Goal: Entertainment & Leisure: Browse casually

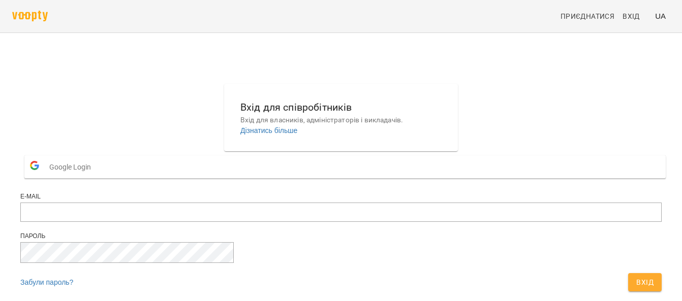
scroll to position [51, 0]
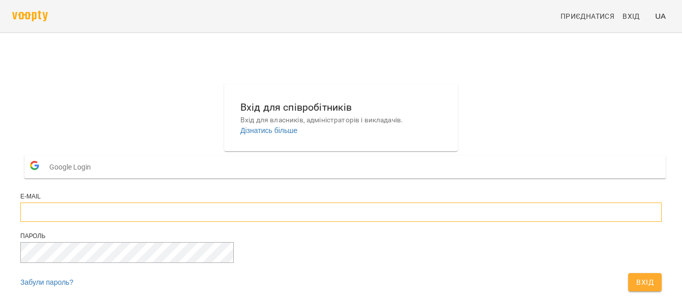
type input "**********"
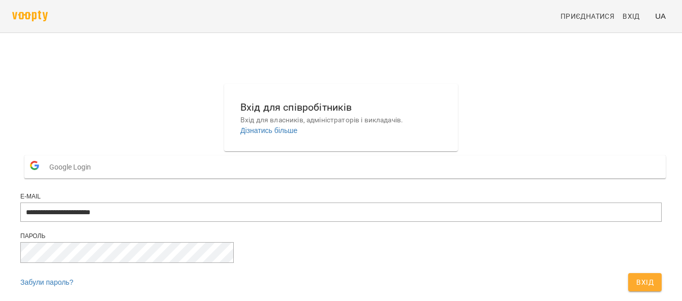
click at [628, 273] on button "Вхід" at bounding box center [645, 282] width 34 height 18
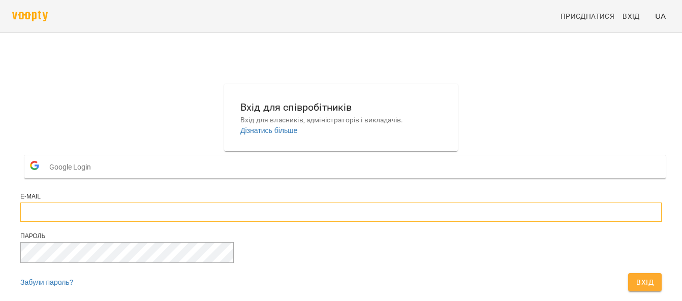
type input "**********"
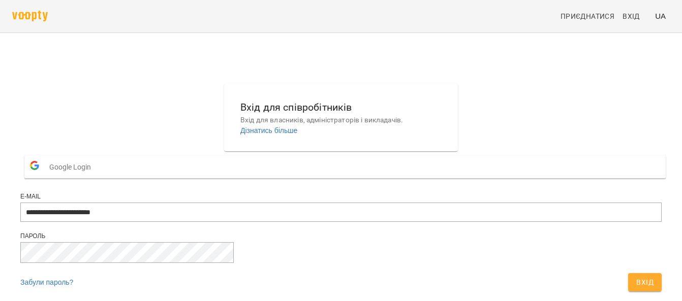
click at [636, 276] on span "Вхід" at bounding box center [644, 282] width 17 height 12
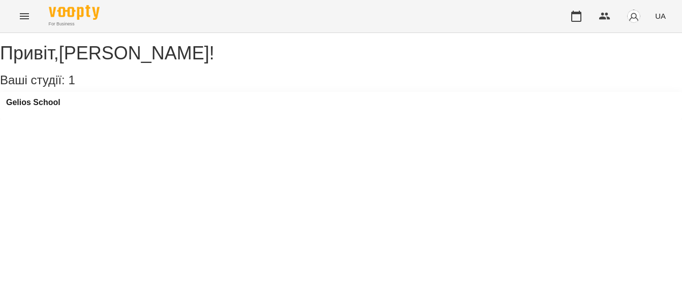
click at [126, 112] on div "Gelios School" at bounding box center [341, 105] width 682 height 27
click at [54, 107] on h3 "Gelios School" at bounding box center [33, 102] width 54 height 9
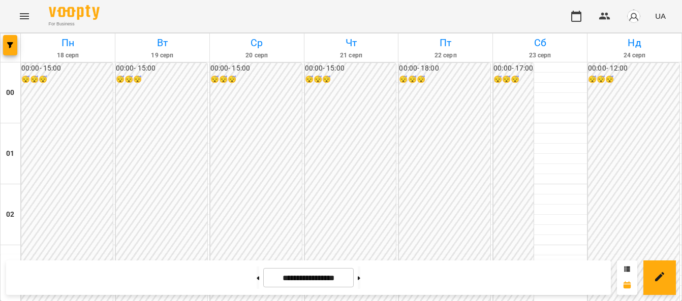
scroll to position [1117, 0]
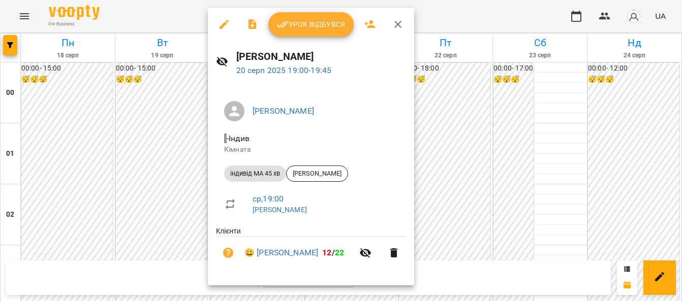
click at [225, 24] on icon "button" at bounding box center [223, 24] width 9 height 9
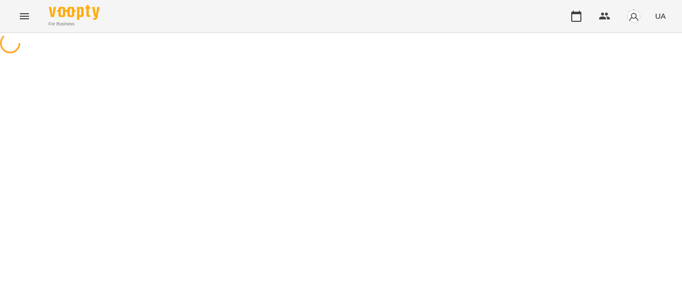
select select "**********"
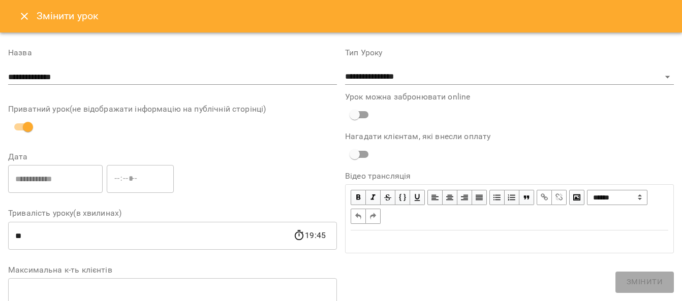
click at [19, 14] on icon "Close" at bounding box center [24, 16] width 12 height 12
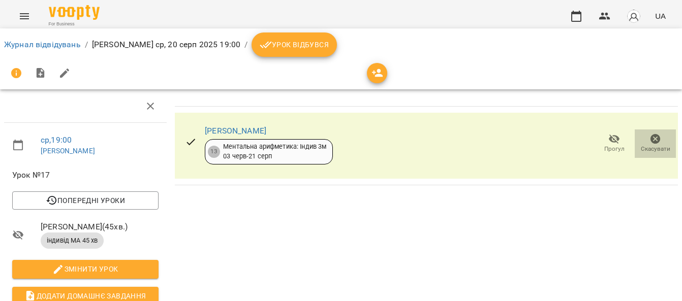
click at [649, 133] on icon "button" at bounding box center [655, 139] width 12 height 12
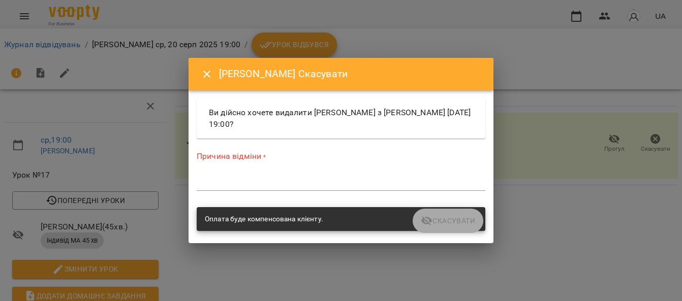
click at [242, 169] on div "Причина відміни * *" at bounding box center [341, 173] width 289 height 44
click at [228, 186] on textarea at bounding box center [341, 183] width 289 height 10
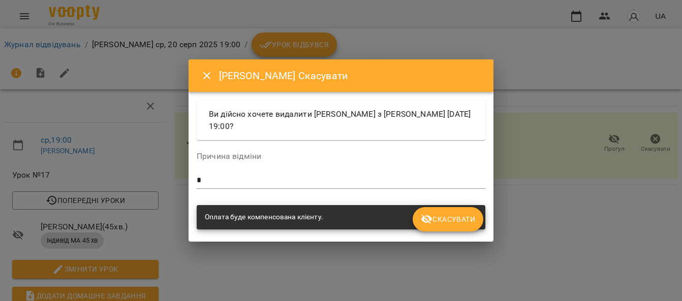
click at [453, 233] on div "Скасувати" at bounding box center [341, 234] width 293 height 4
click at [454, 220] on span "Скасувати" at bounding box center [448, 219] width 54 height 12
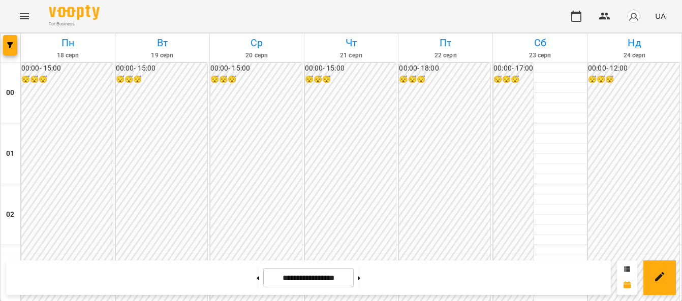
scroll to position [1067, 0]
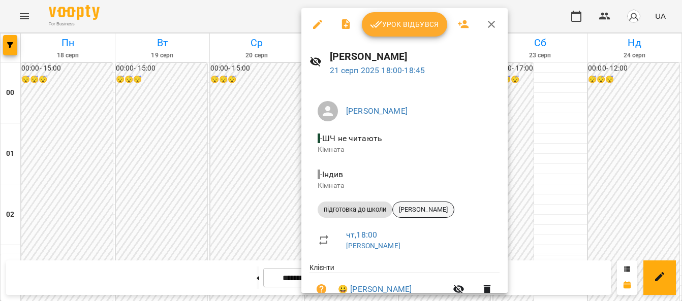
click at [433, 204] on div "[PERSON_NAME]" at bounding box center [423, 210] width 62 height 16
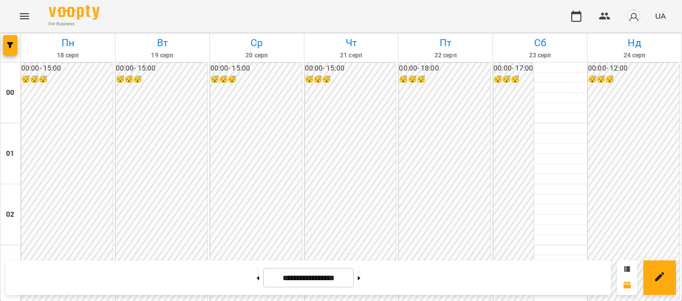
scroll to position [1067, 0]
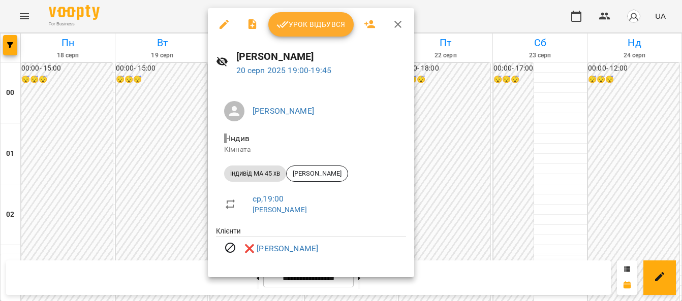
click at [40, 170] on div at bounding box center [341, 150] width 682 height 301
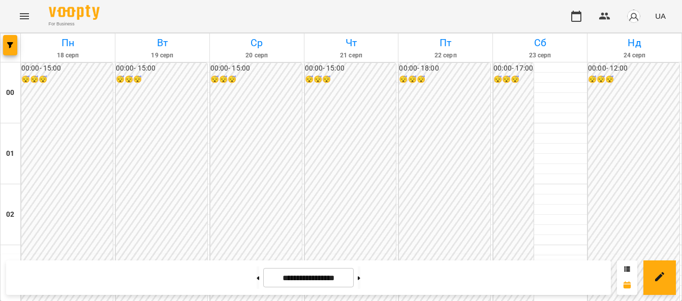
scroll to position [864, 0]
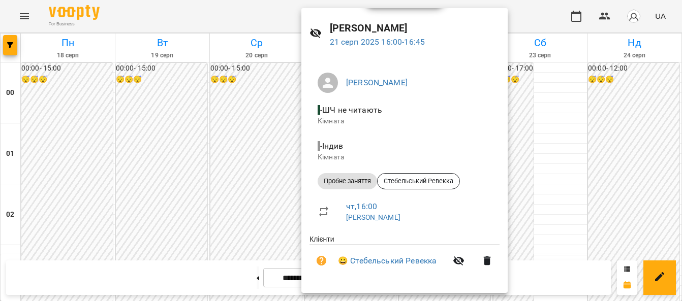
scroll to position [0, 0]
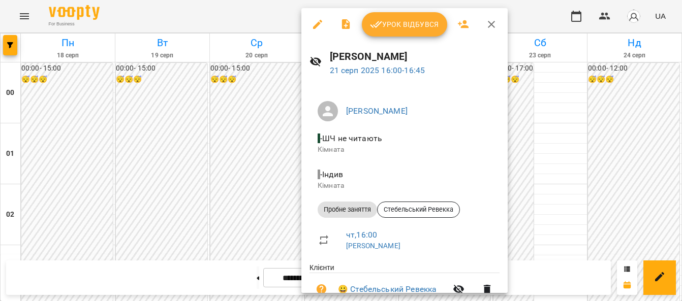
click at [218, 142] on div at bounding box center [341, 150] width 682 height 301
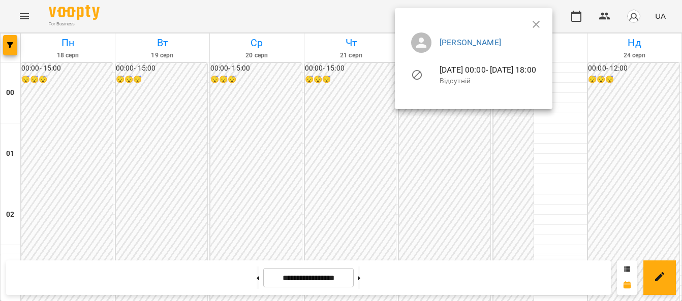
click at [25, 15] on div at bounding box center [341, 150] width 682 height 301
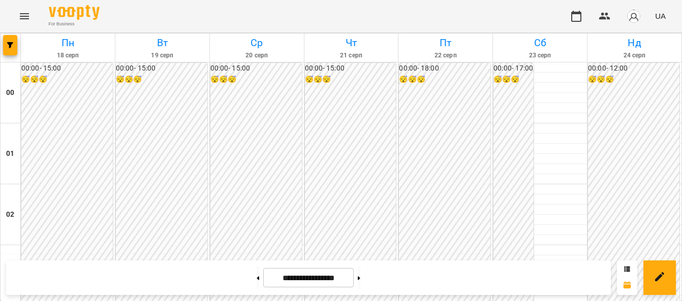
click at [20, 17] on icon "Menu" at bounding box center [24, 16] width 12 height 12
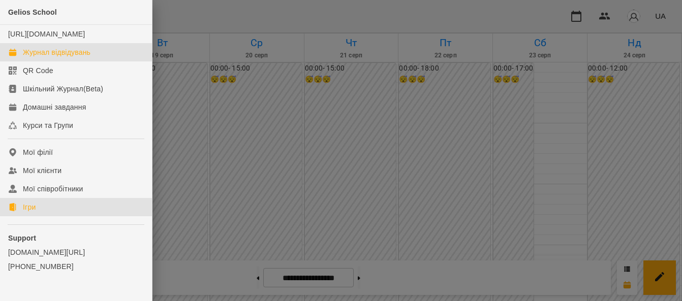
click at [27, 212] on div "Ігри" at bounding box center [29, 207] width 13 height 10
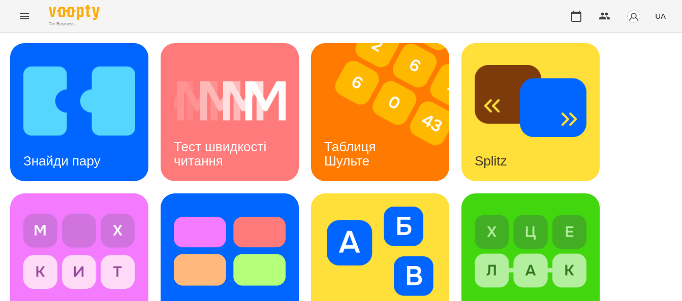
click at [353, 146] on h3 "Таблиця Шульте" at bounding box center [351, 153] width 55 height 29
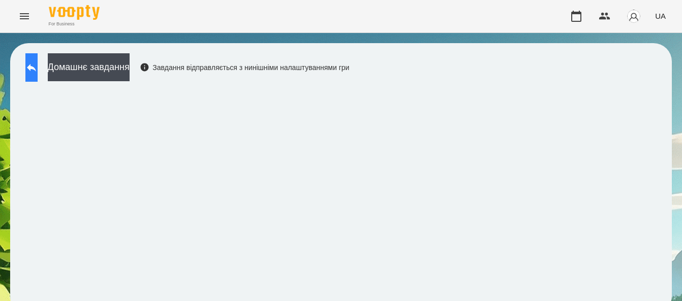
click at [66, 62] on div "Домашнє завдання Завдання відправляється з нинішніми налаштуваннями гри" at bounding box center [184, 70] width 329 height 34
click at [38, 67] on icon at bounding box center [31, 67] width 12 height 12
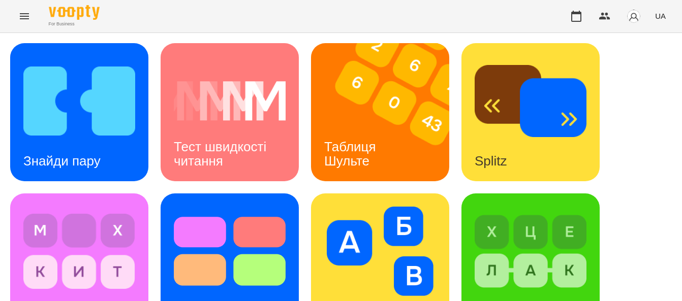
scroll to position [492, 0]
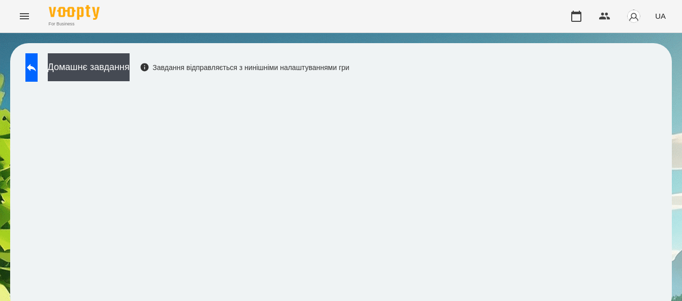
scroll to position [13, 0]
click at [38, 61] on icon at bounding box center [31, 67] width 12 height 12
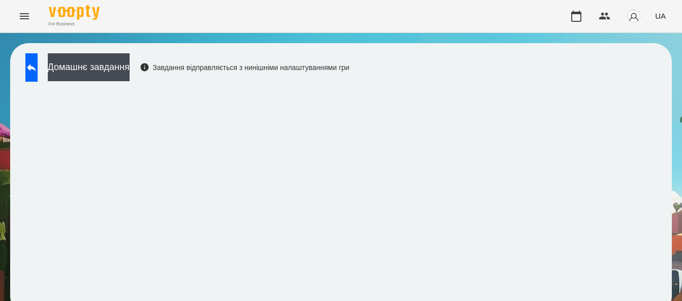
scroll to position [13, 0]
click at [37, 61] on icon at bounding box center [31, 67] width 12 height 12
